Goal: Task Accomplishment & Management: Manage account settings

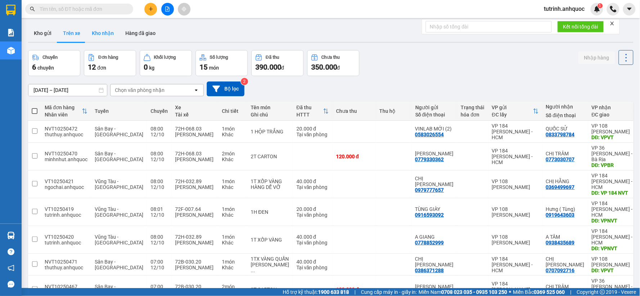
click at [95, 31] on button "Kho nhận" at bounding box center [103, 32] width 34 height 17
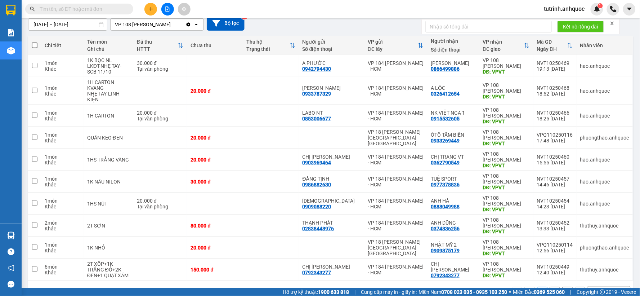
scroll to position [80, 0]
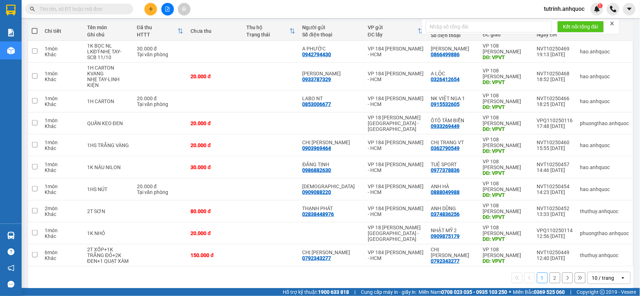
click at [550, 272] on button "2" at bounding box center [555, 277] width 11 height 11
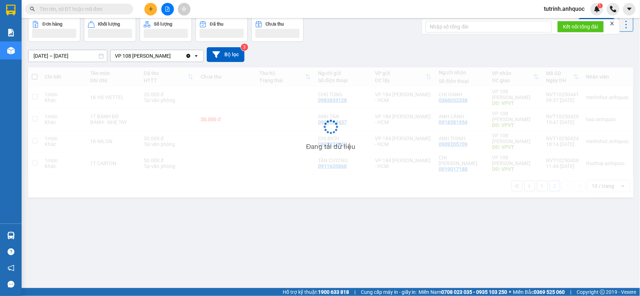
scroll to position [33, 0]
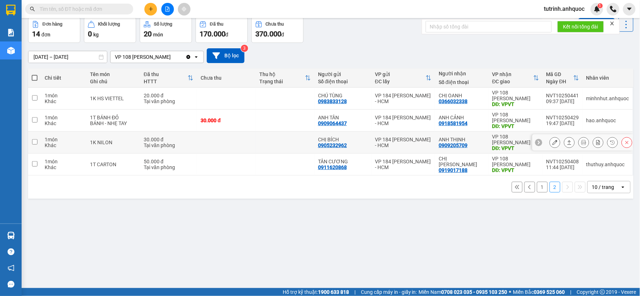
click at [553, 141] on icon at bounding box center [555, 142] width 5 height 5
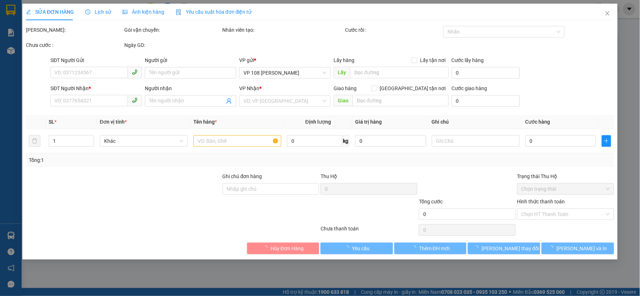
type input "0905232962"
type input "CHỊ BÍCH"
type input "0909205709"
type input "ANH THỊNH"
type input "VPVT"
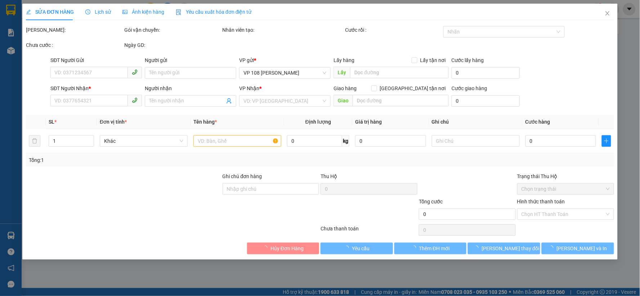
type input "30.000"
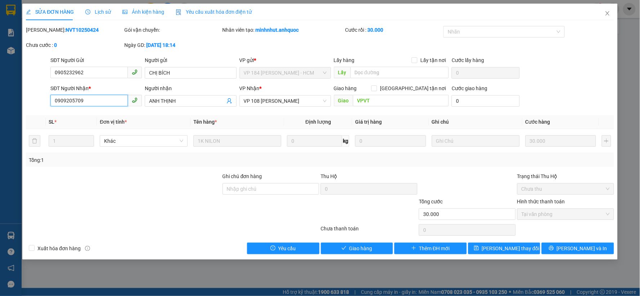
click at [96, 103] on input "0909205709" at bounding box center [88, 101] width 77 height 12
